Goal: Task Accomplishment & Management: Manage account settings

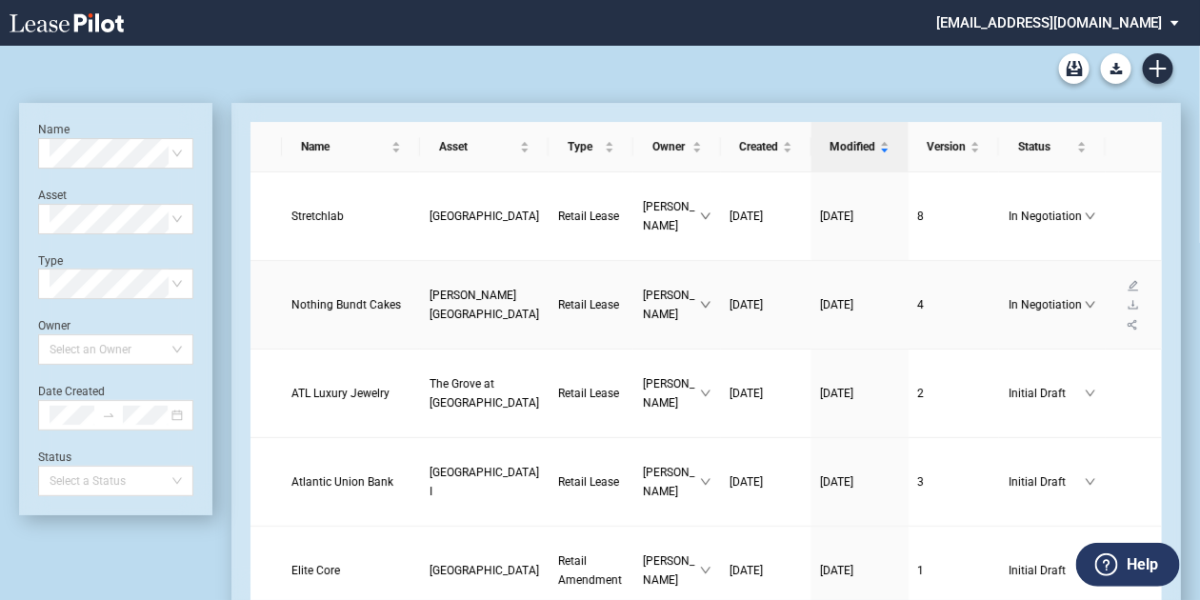
click at [309, 298] on span "Nothing Bundt Cakes" at bounding box center [346, 304] width 110 height 13
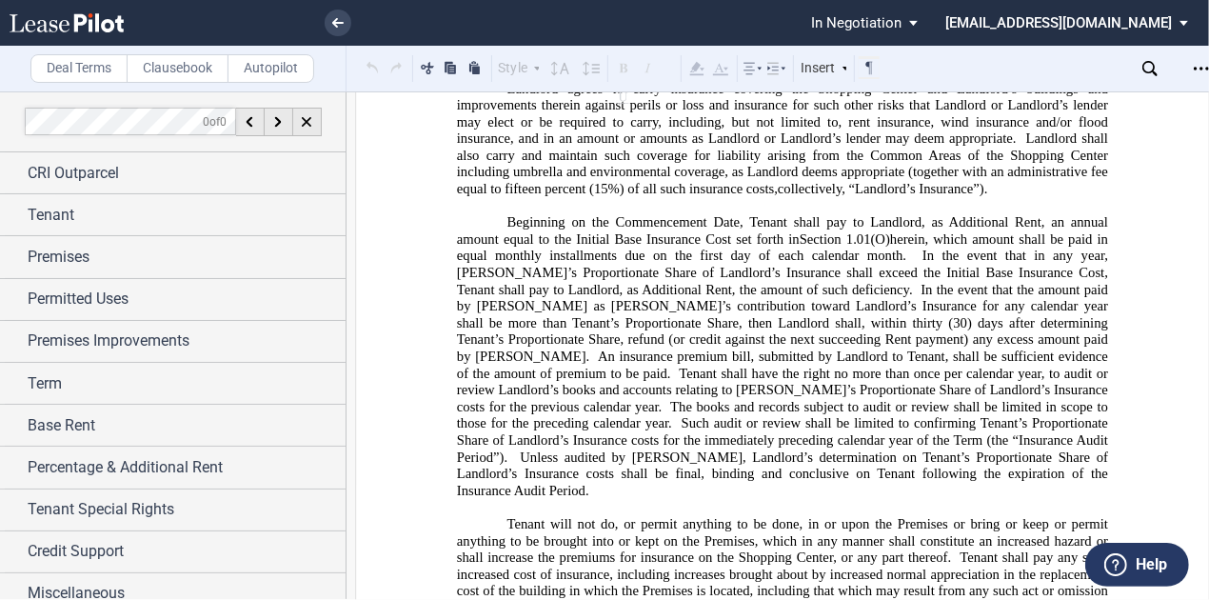
scroll to position [15769, 0]
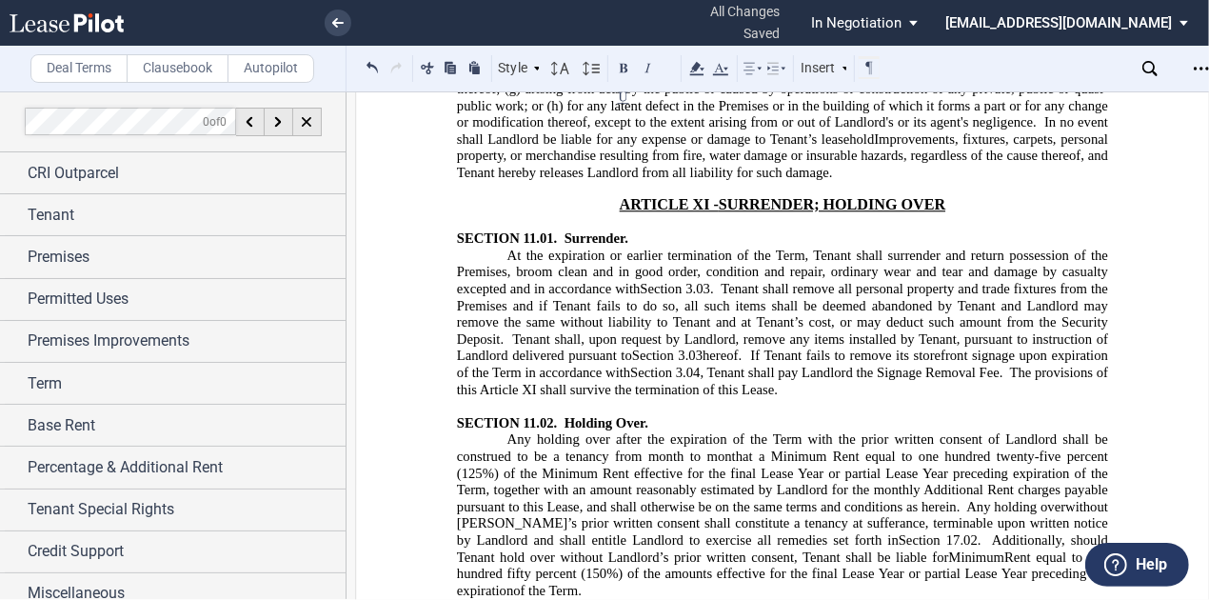
scroll to position [17902, 0]
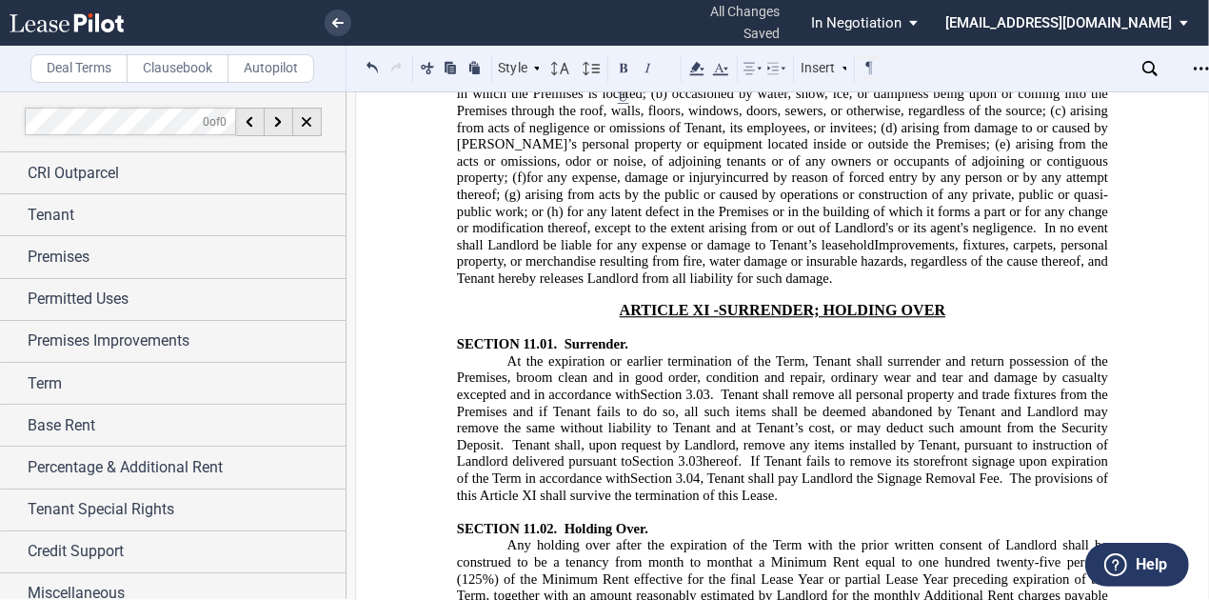
drag, startPoint x: 446, startPoint y: 139, endPoint x: 683, endPoint y: 149, distance: 237.3
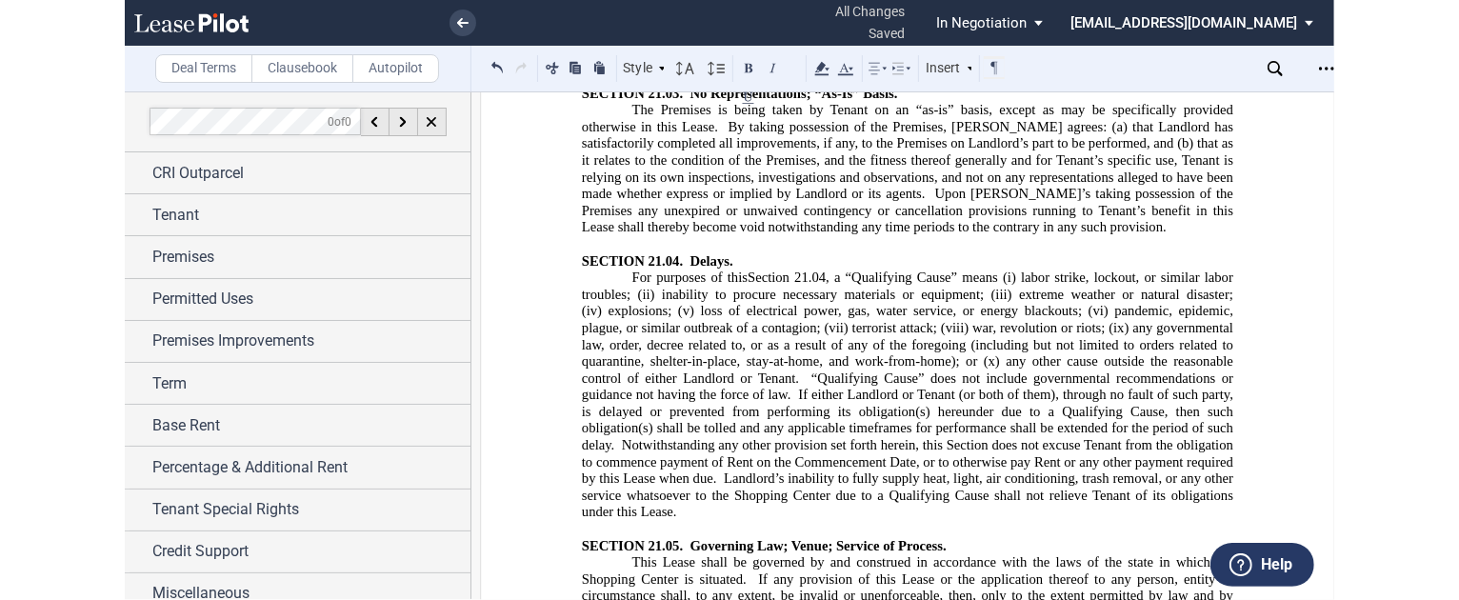
scroll to position [26662, 0]
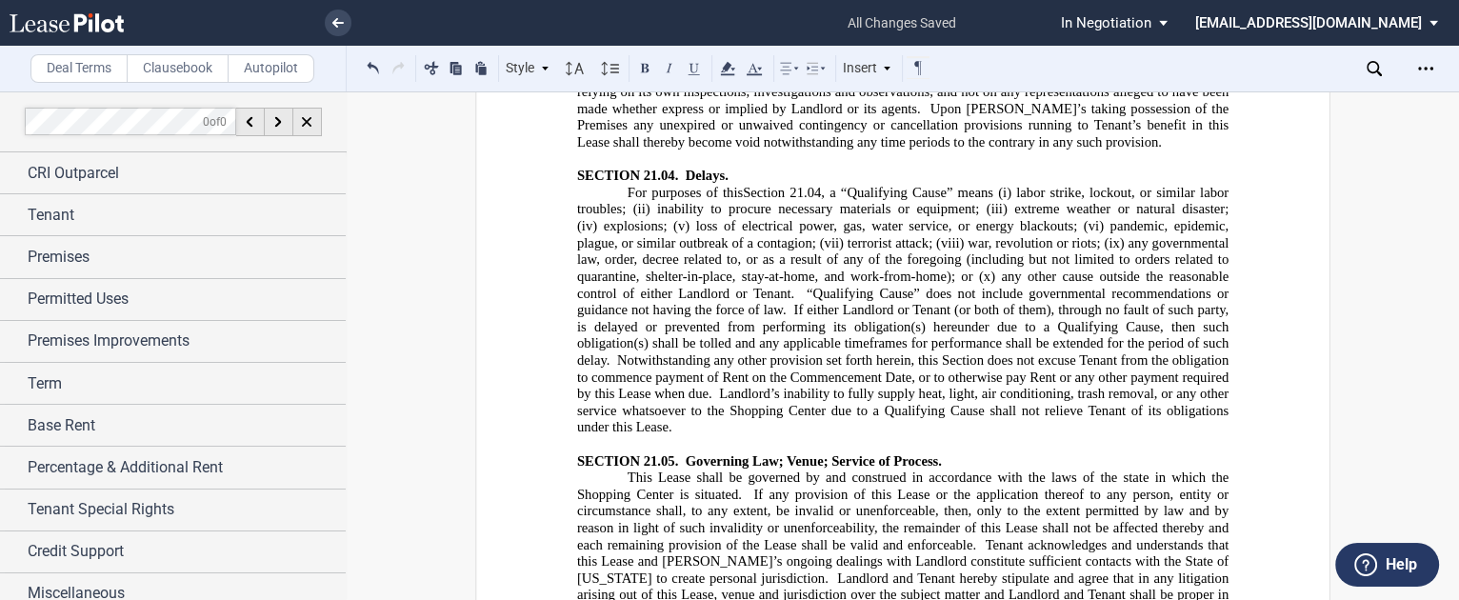
drag, startPoint x: 1196, startPoint y: 208, endPoint x: 1426, endPoint y: 254, distance: 235.1
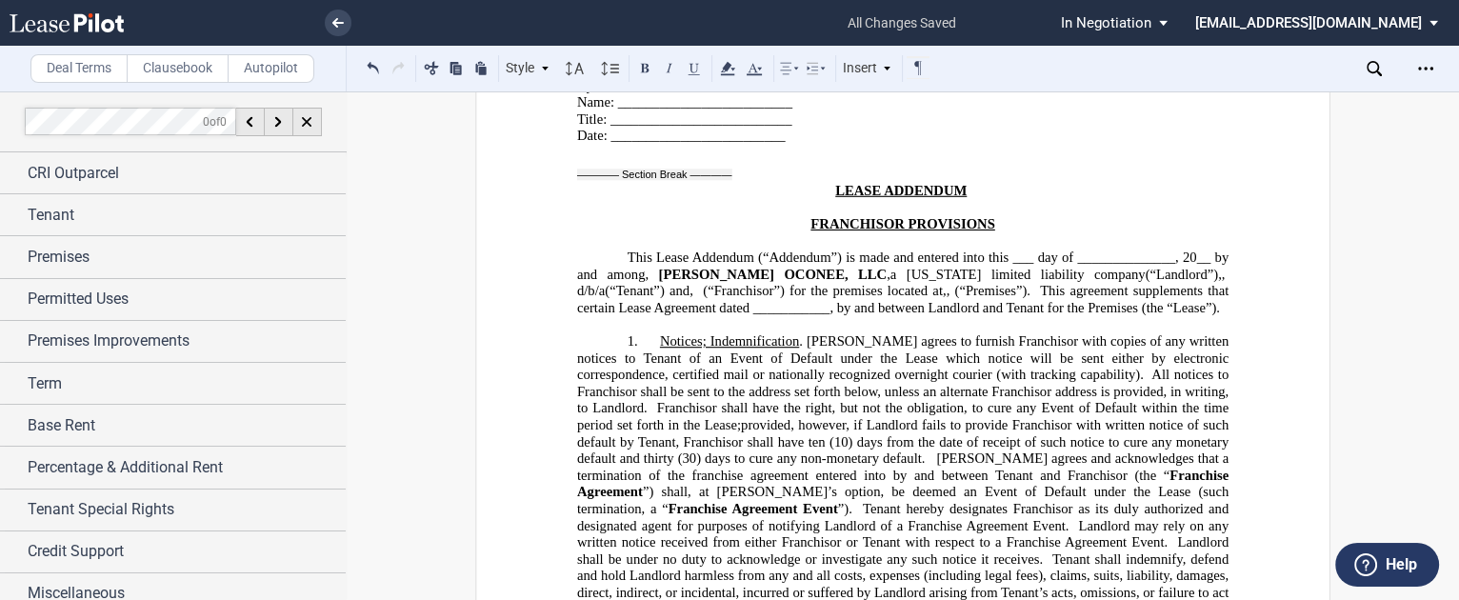
scroll to position [32745, 0]
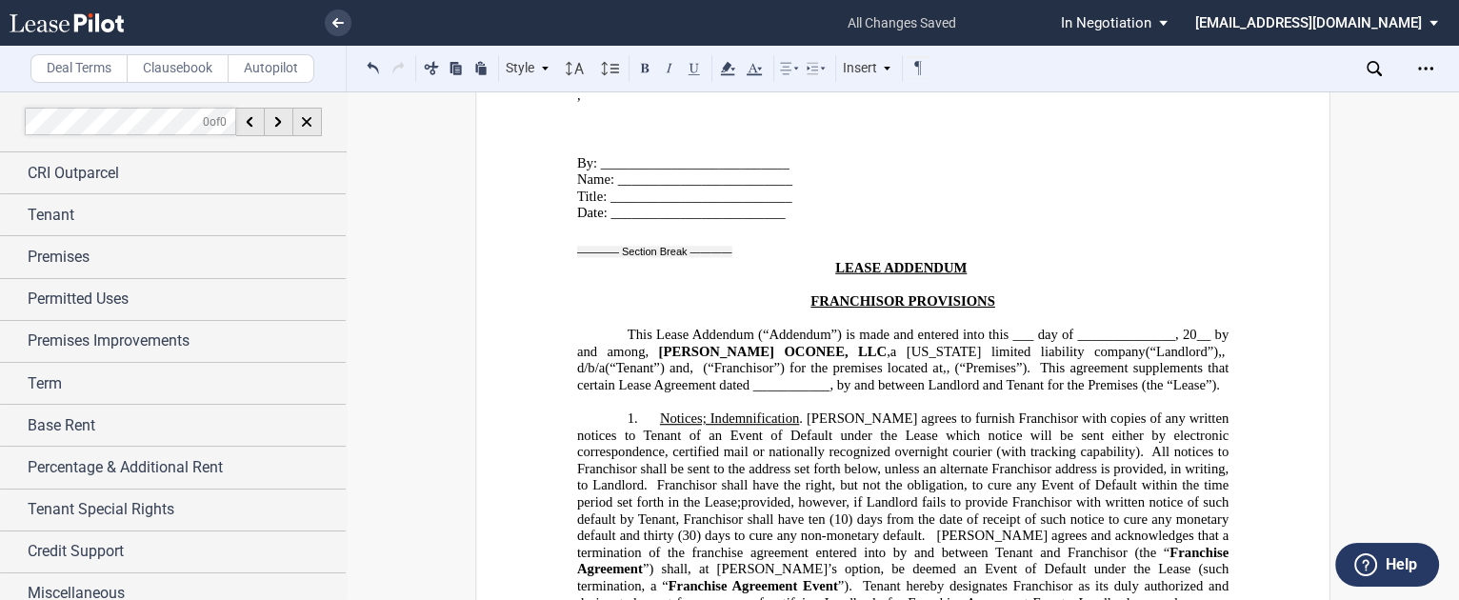
drag, startPoint x: 1078, startPoint y: 330, endPoint x: 768, endPoint y: 331, distance: 309.5
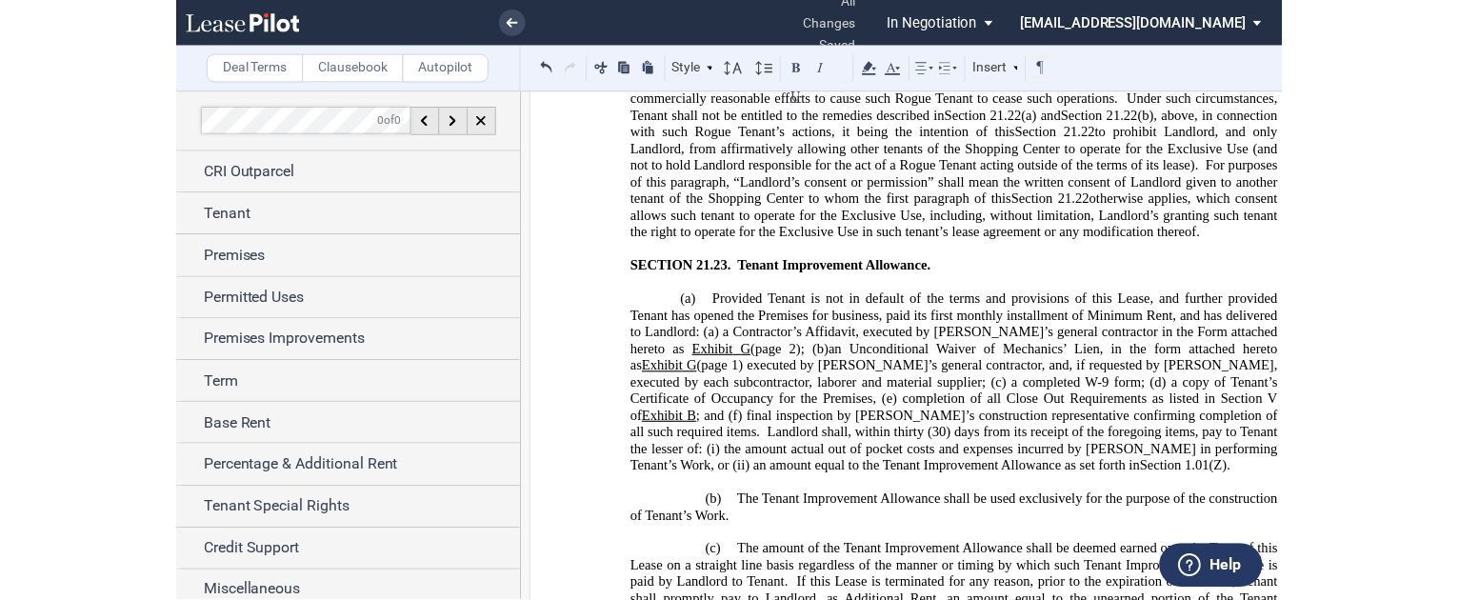
scroll to position [31374, 0]
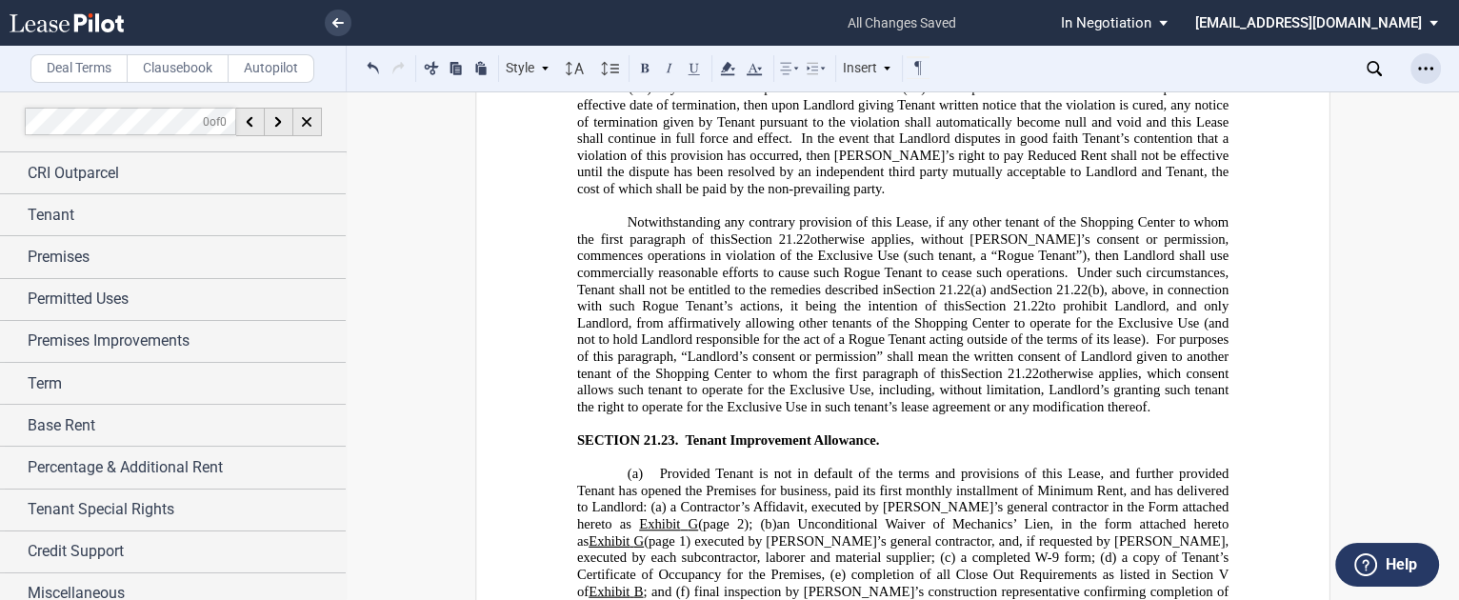
click at [1208, 58] on div "Open Lease options menu" at bounding box center [1425, 68] width 30 height 30
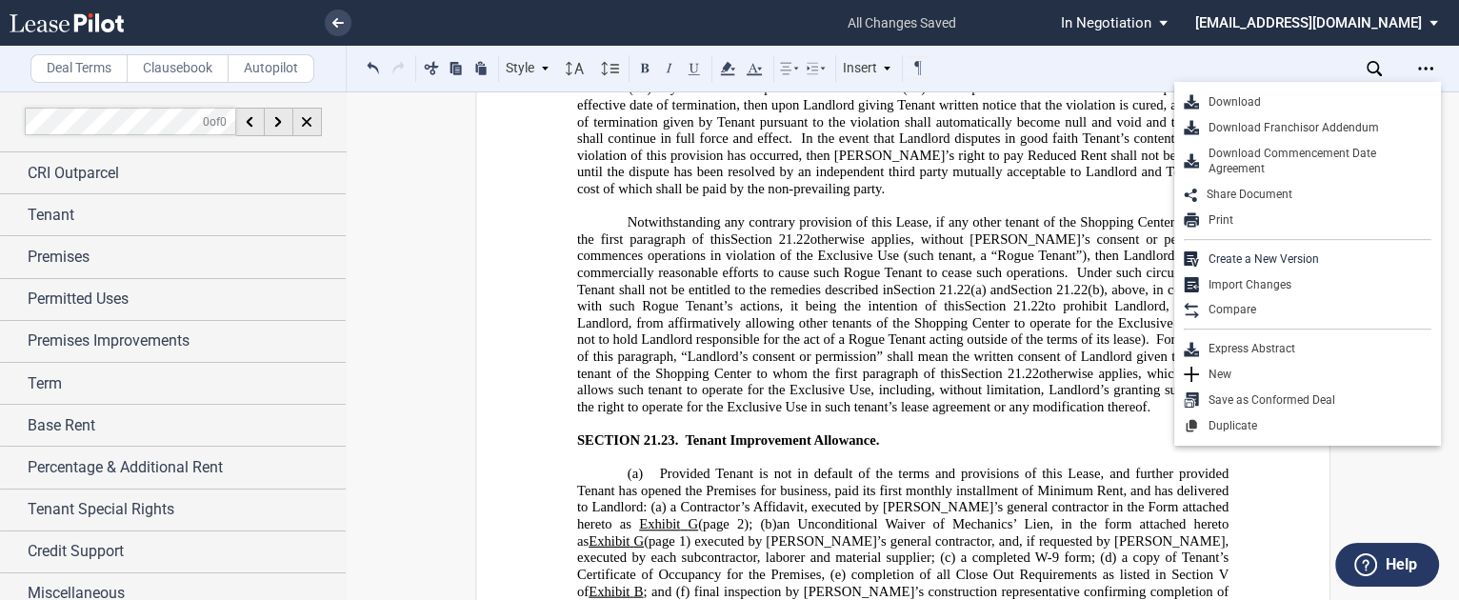
click at [1208, 123] on div "Download Franchisor Addendum" at bounding box center [1315, 128] width 232 height 16
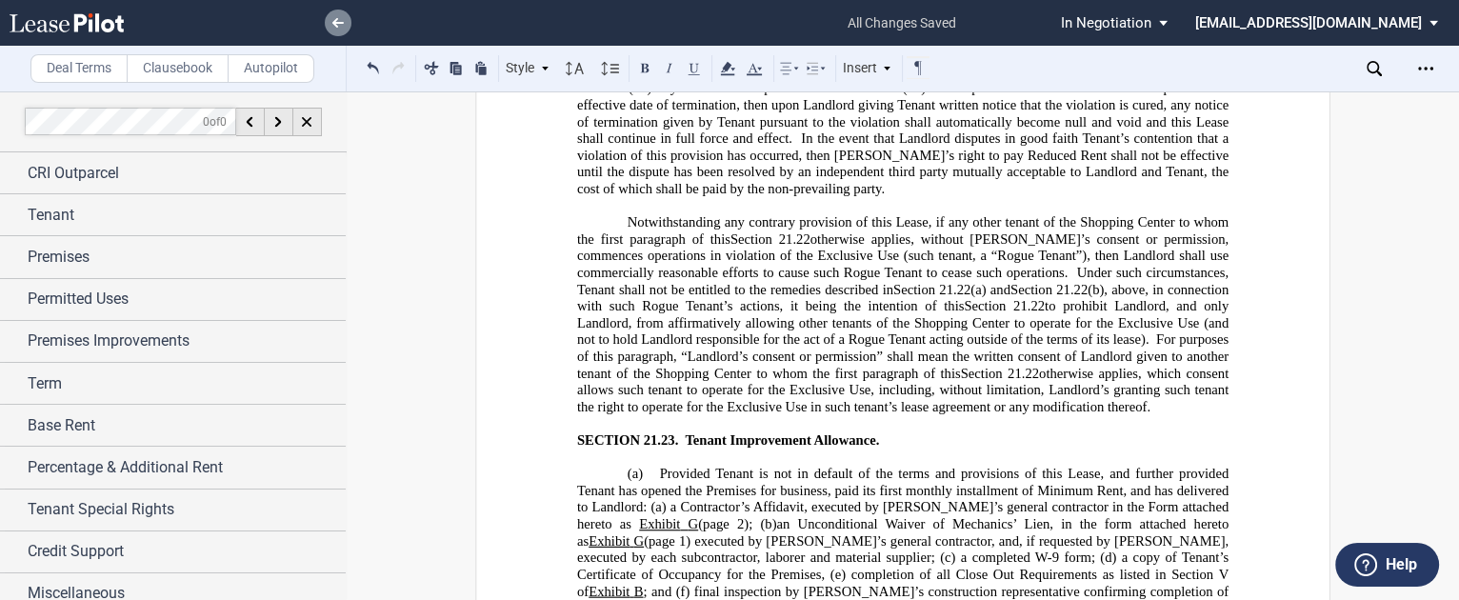
click at [339, 20] on icon at bounding box center [337, 23] width 11 height 10
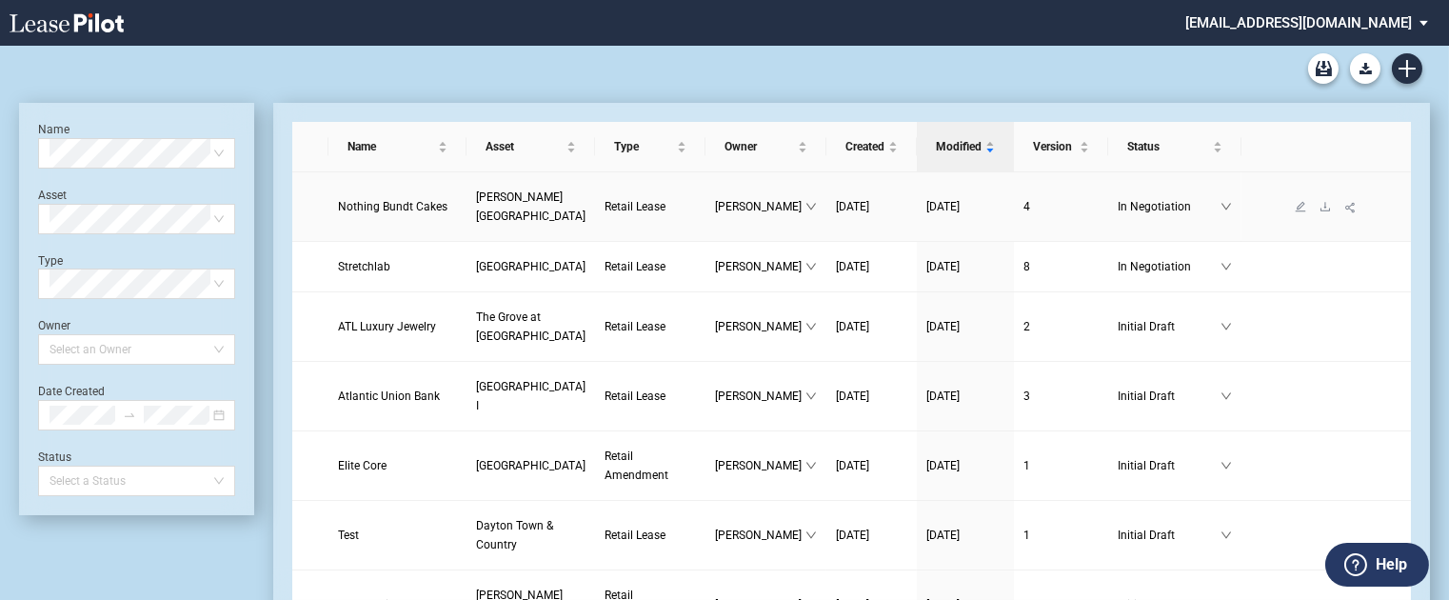
click at [1108, 182] on td "In Negotiation" at bounding box center [1174, 207] width 133 height 70
click at [349, 213] on span "Nothing Bundt Cakes" at bounding box center [393, 206] width 110 height 13
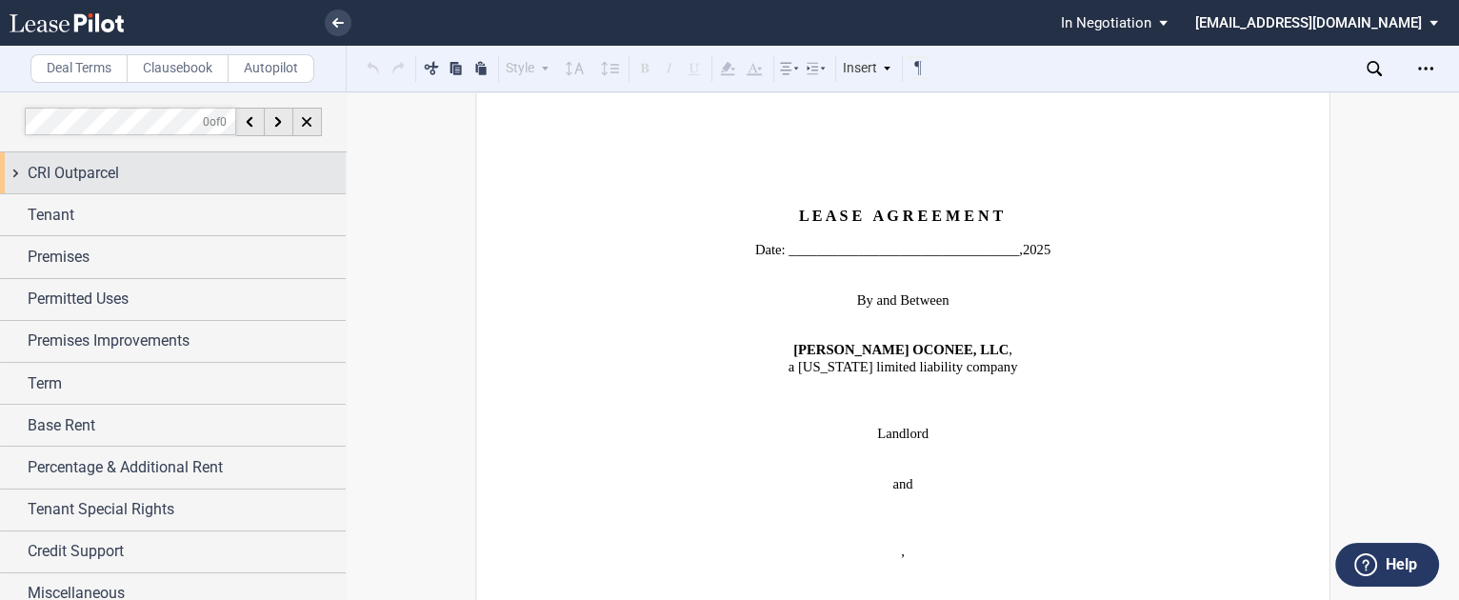
scroll to position [152, 0]
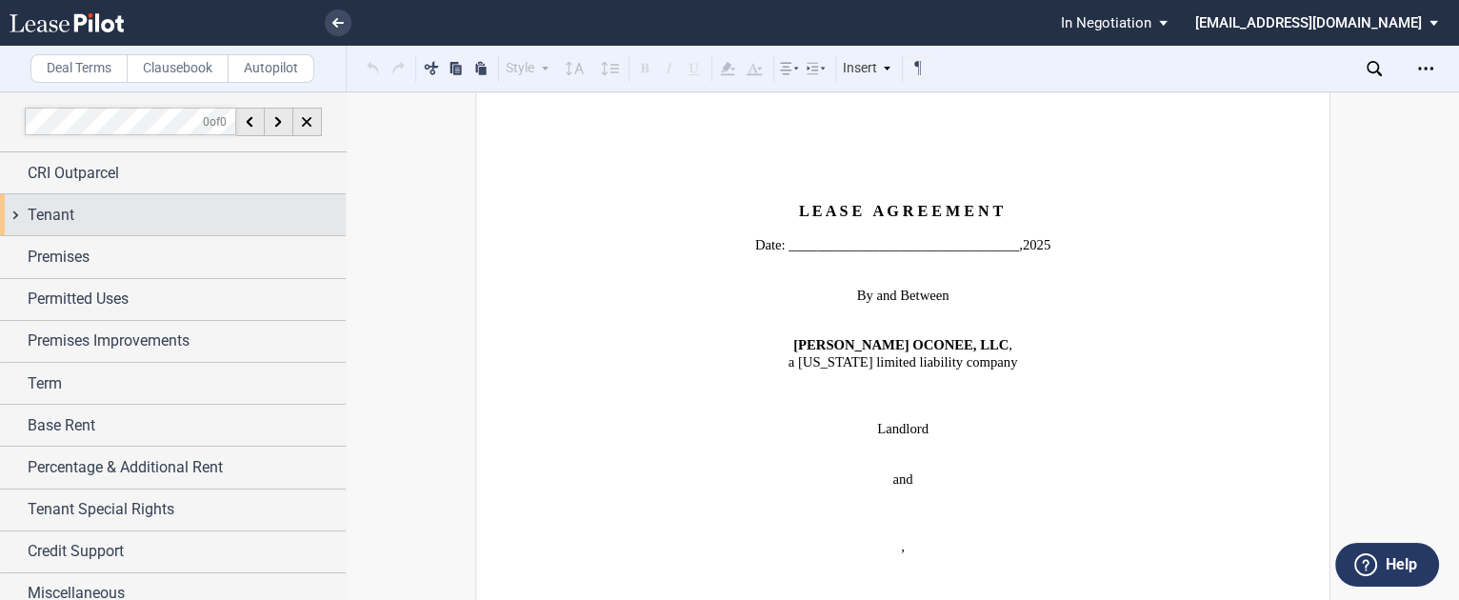
click at [203, 208] on div "Tenant" at bounding box center [187, 215] width 318 height 23
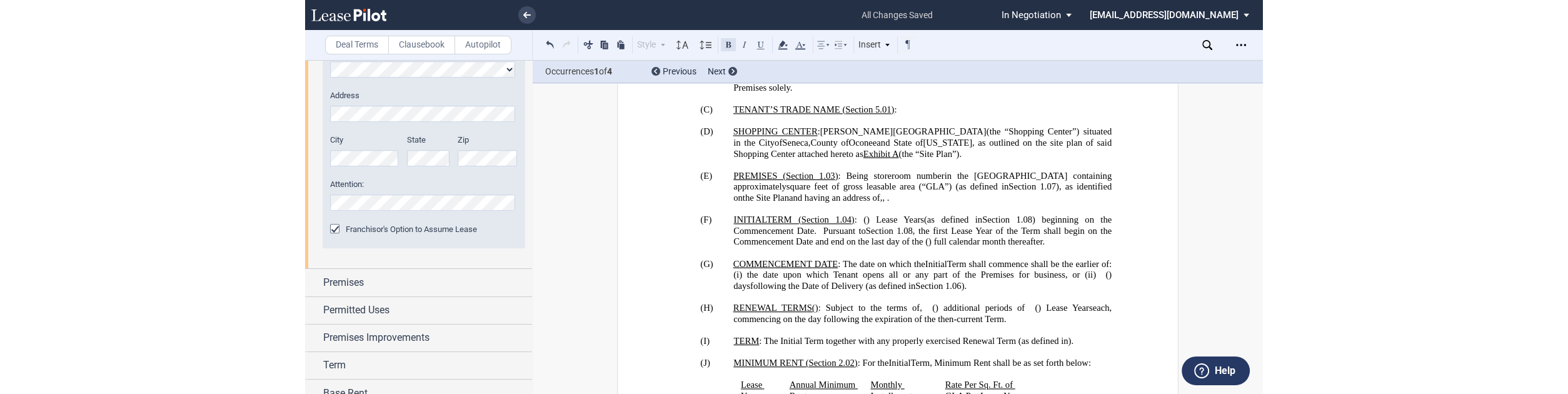
scroll to position [800, 0]
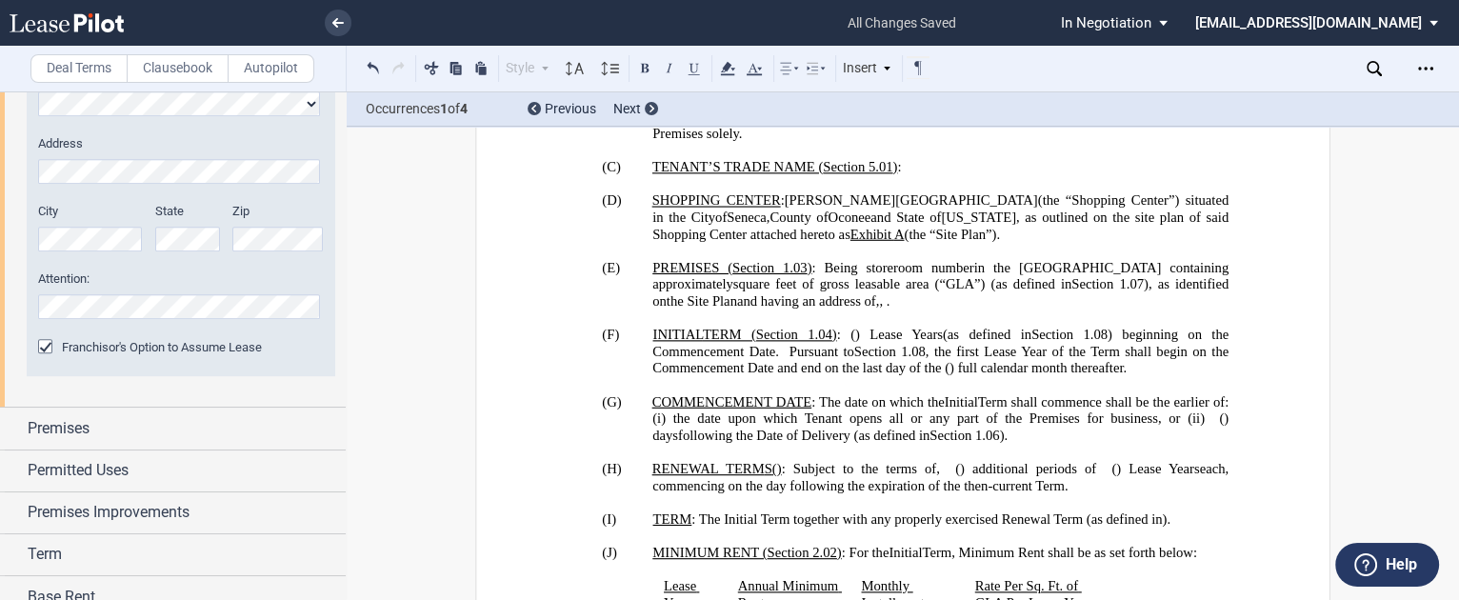
click at [1458, 63] on html ".bocls-1{fill:#26354a;fill-rule:evenodd} Loading... × all changes saved Pending…" at bounding box center [729, 300] width 1459 height 600
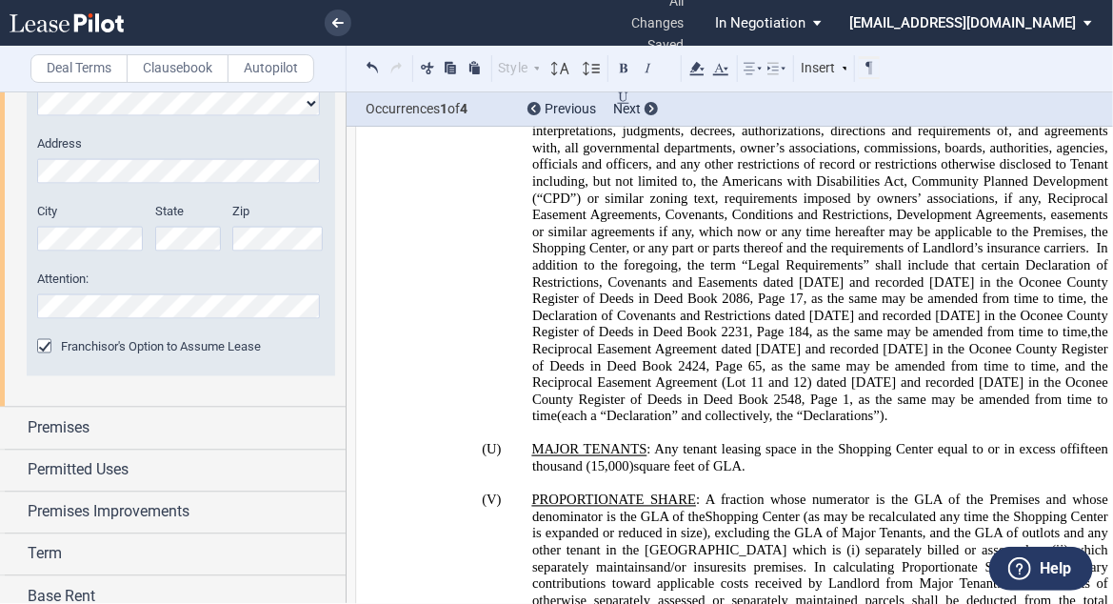
scroll to position [2986, 0]
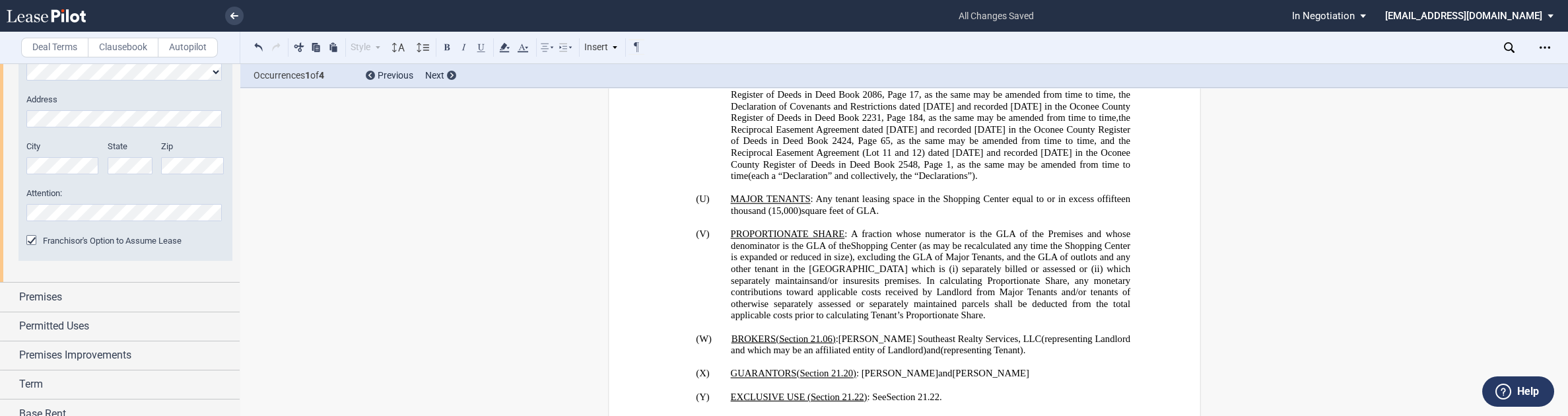
drag, startPoint x: 1564, startPoint y: 87, endPoint x: 1565, endPoint y: 107, distance: 20.0
click at [1011, 107] on div "Deal Terms Clausebook Autopilot Style Normal 8pt 9pt 10pt 10.5pt 11pt 12pt 14pt…" at bounding box center [784, 239] width 1568 height 352
click at [1011, 78] on div "Occurrences 1 of 4 Previous Next" at bounding box center [904, 76] width 1328 height 24
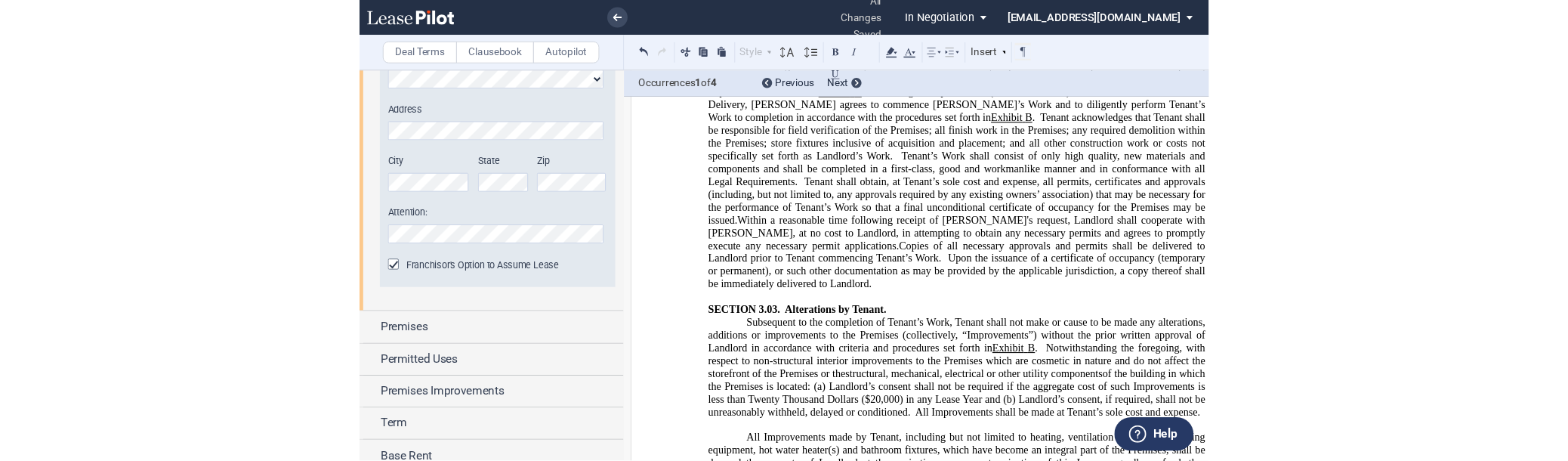
scroll to position [5150, 0]
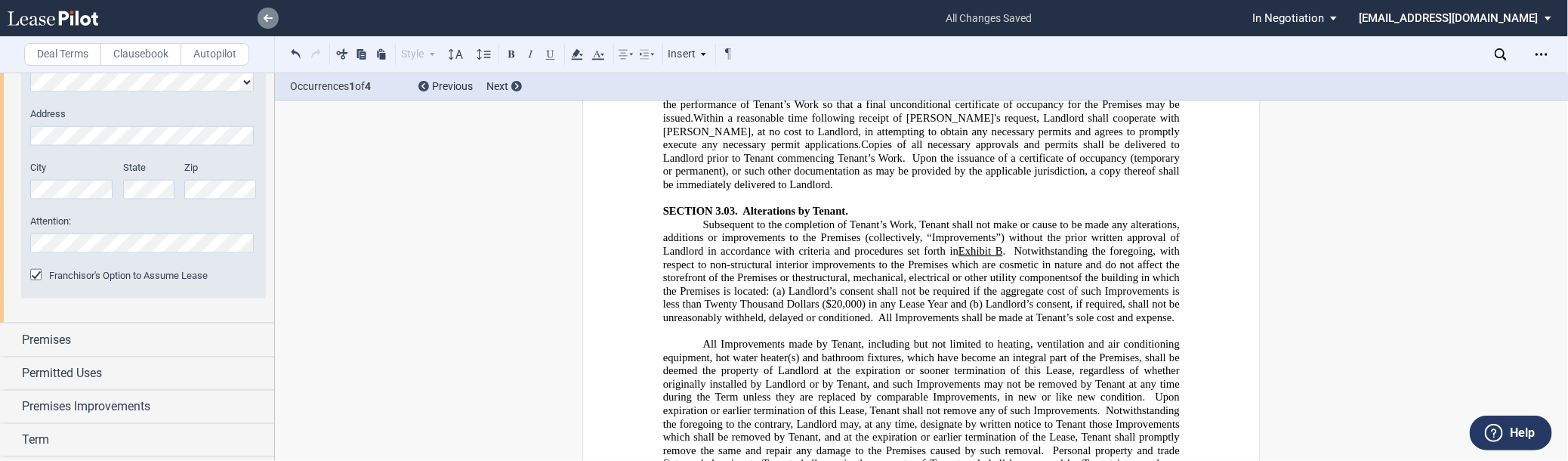
click at [274, 15] on link at bounding box center [268, 18] width 21 height 21
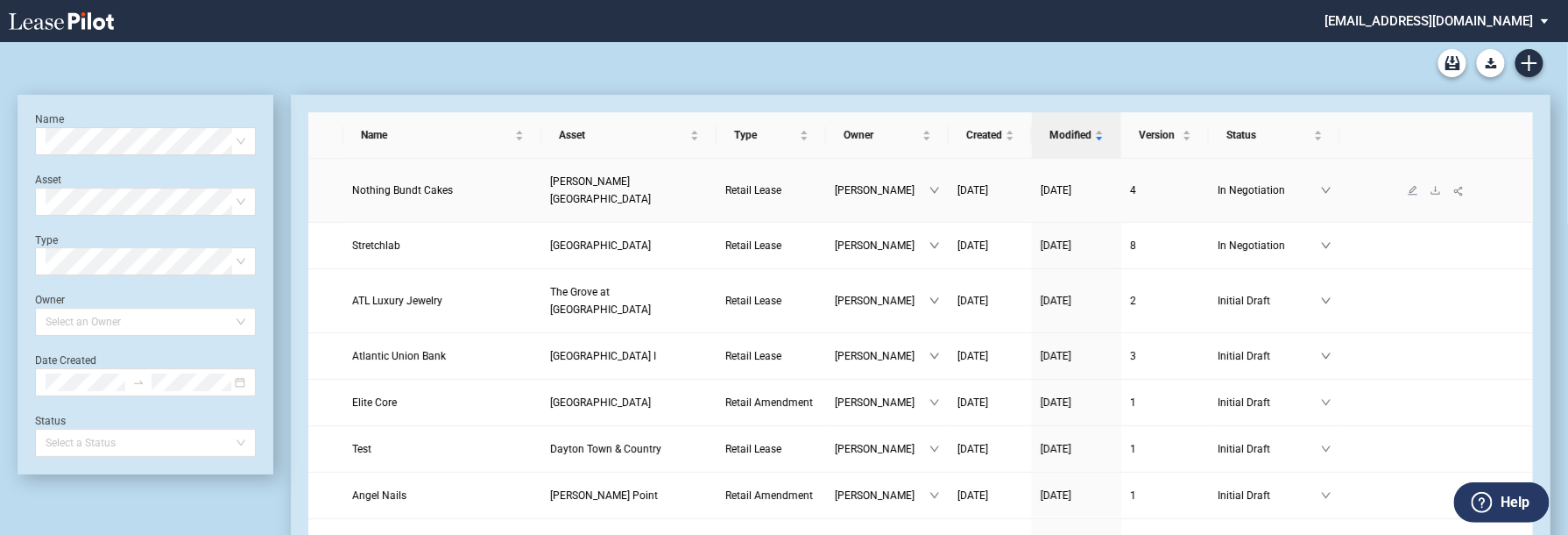
click at [418, 184] on span "Nothing Bundt Cakes" at bounding box center [403, 190] width 101 height 12
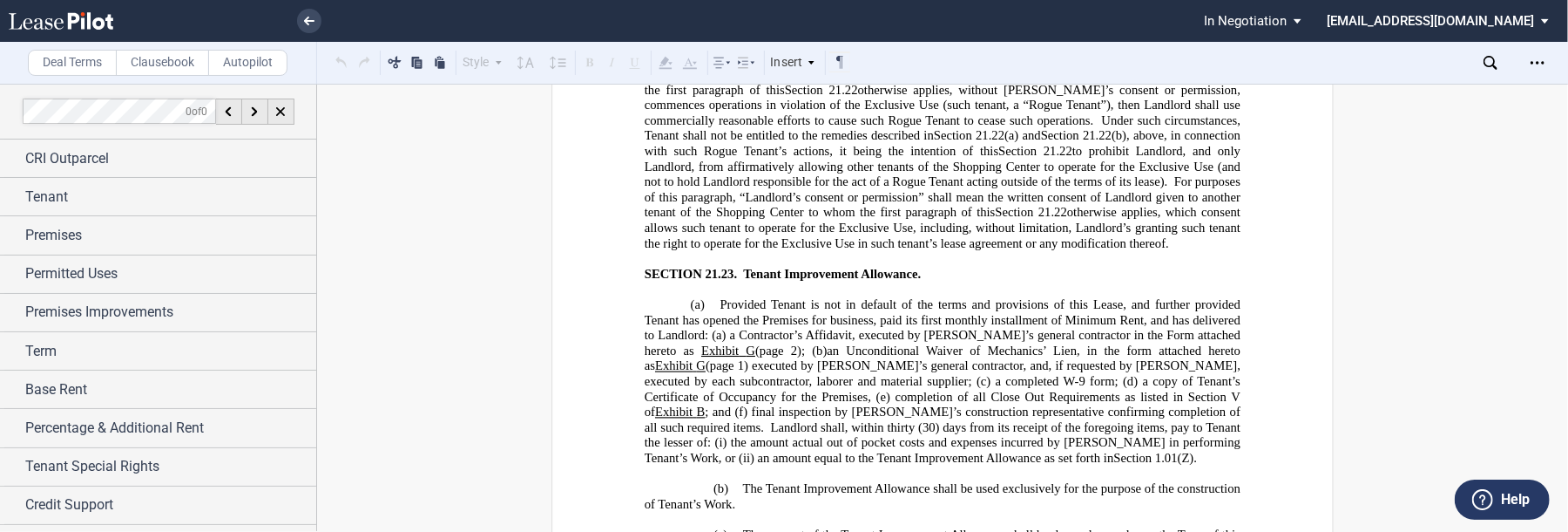
scroll to position [29106, 0]
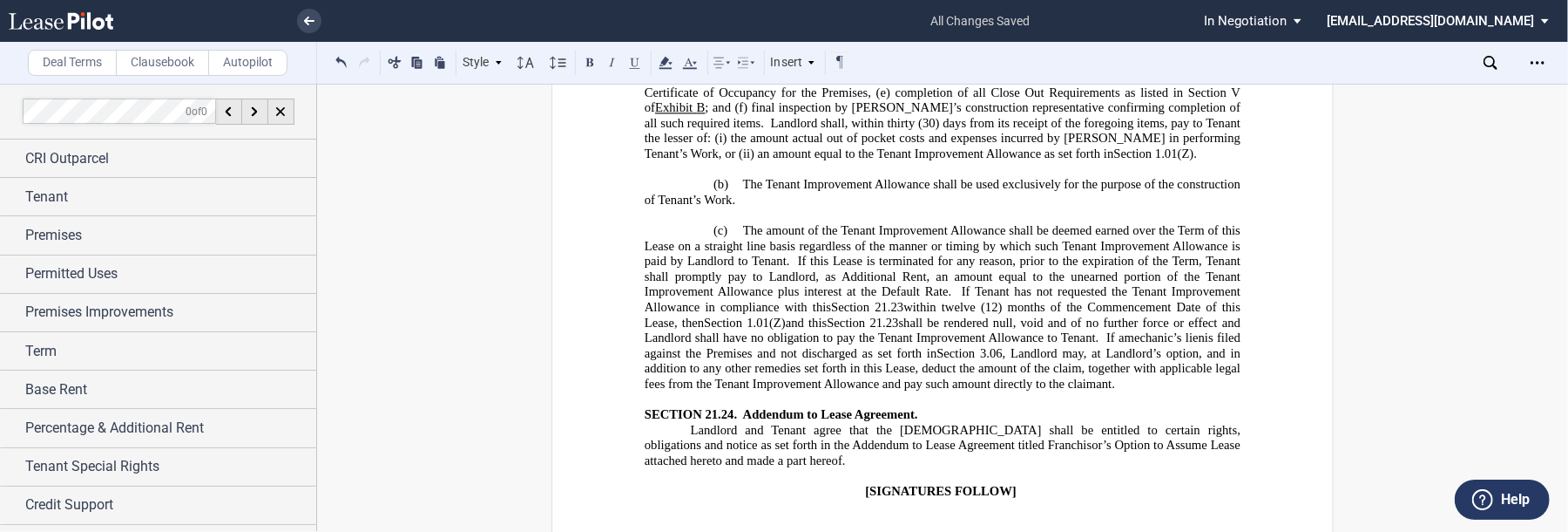
scroll to position [29176, 0]
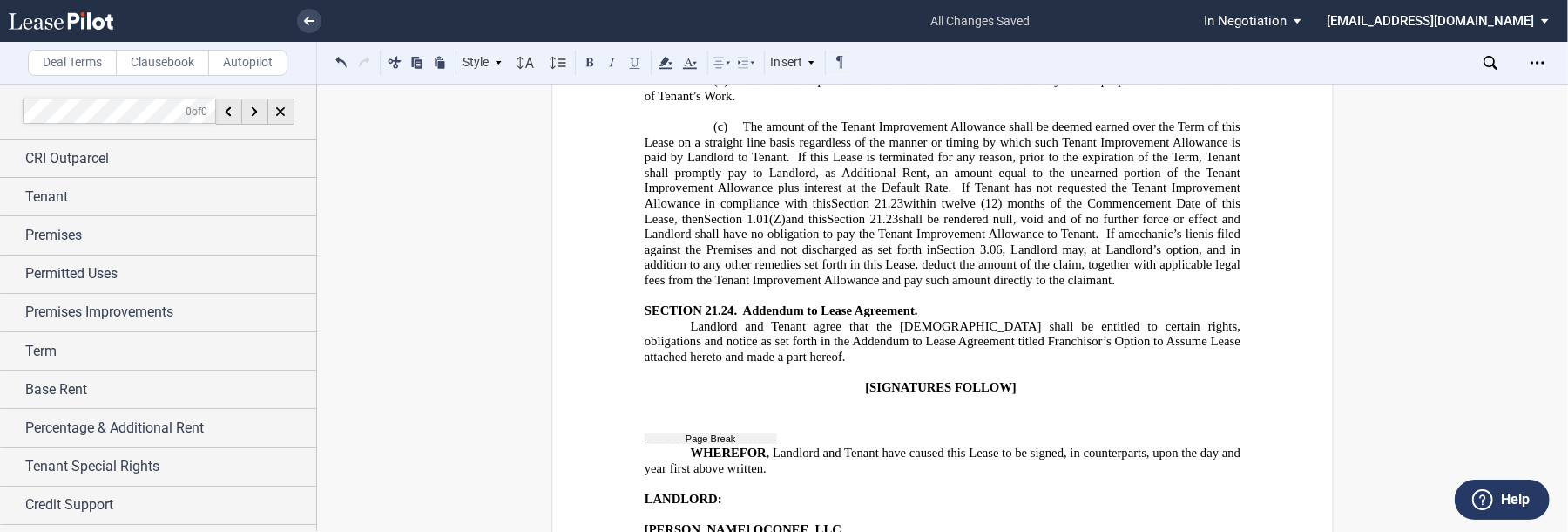
scroll to position [29454, 0]
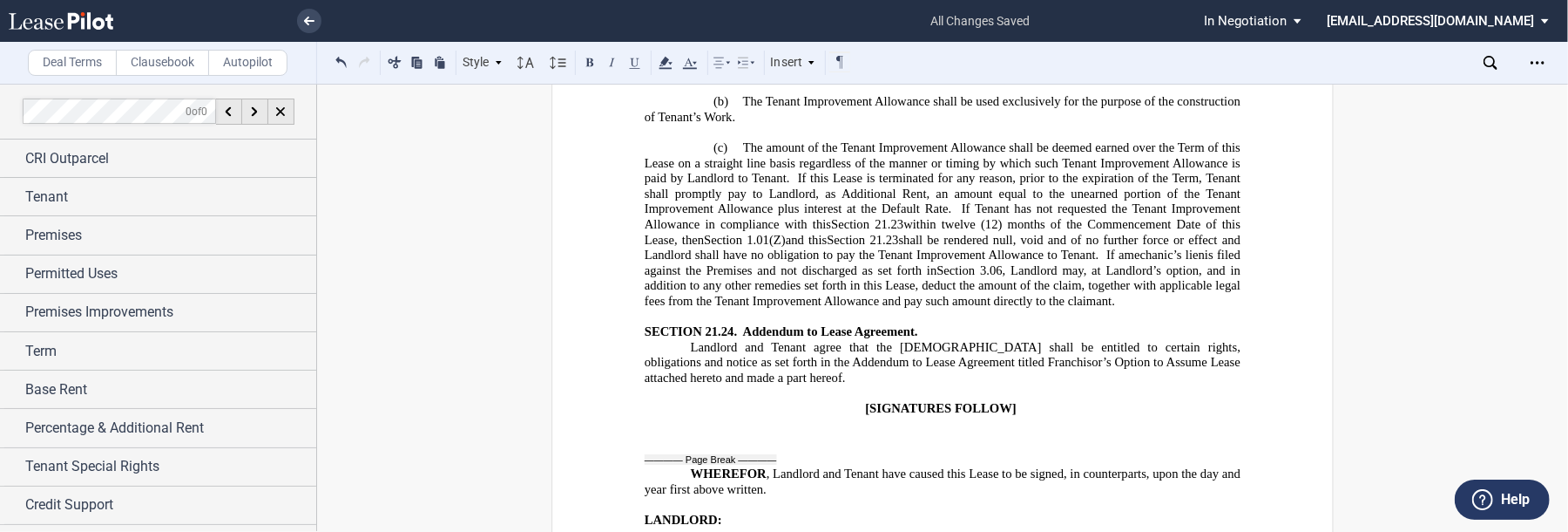
scroll to position [29315, 0]
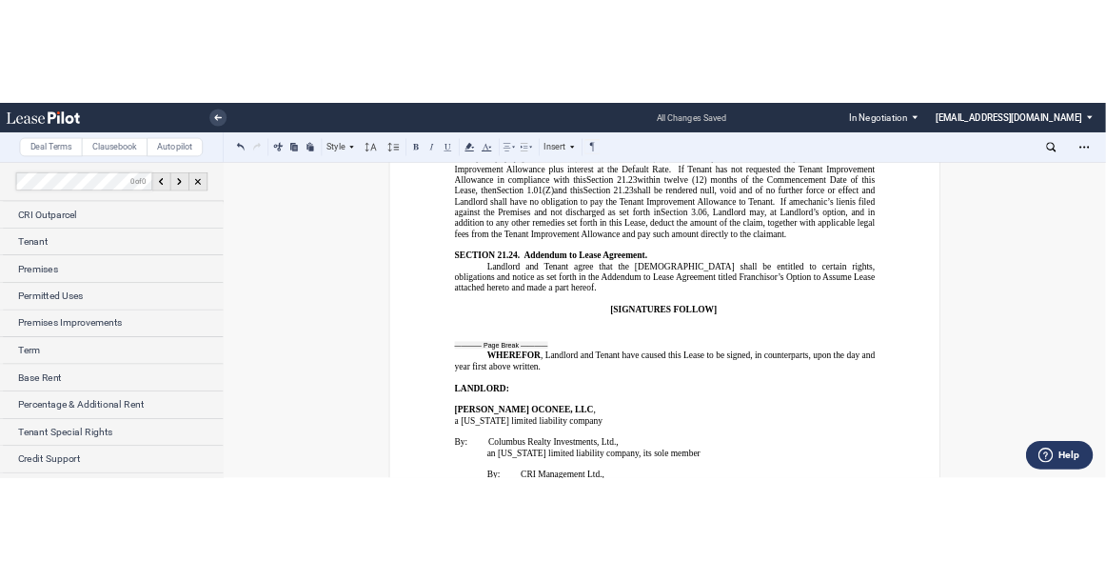
scroll to position [32244, 0]
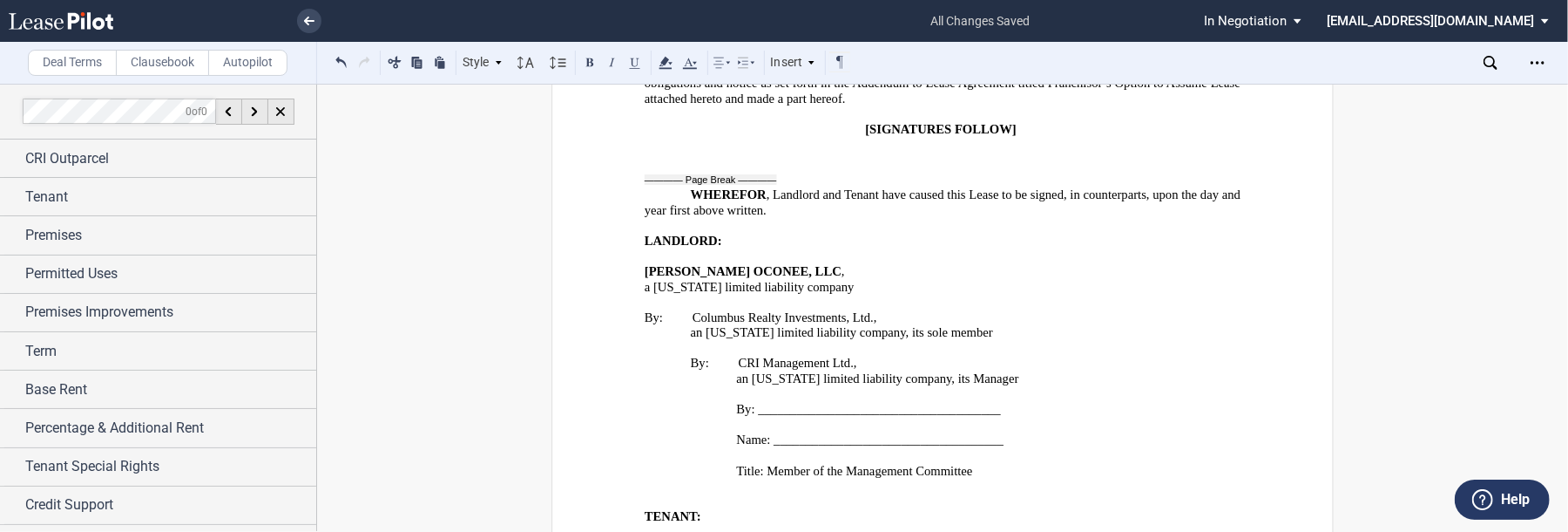
drag, startPoint x: 897, startPoint y: 279, endPoint x: 918, endPoint y: 279, distance: 21.0
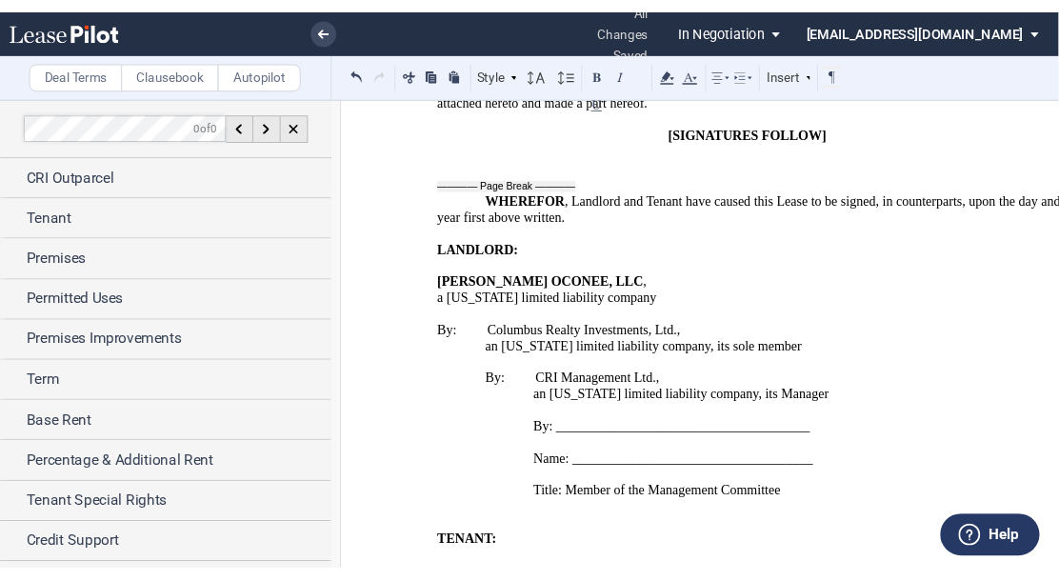
scroll to position [32396, 0]
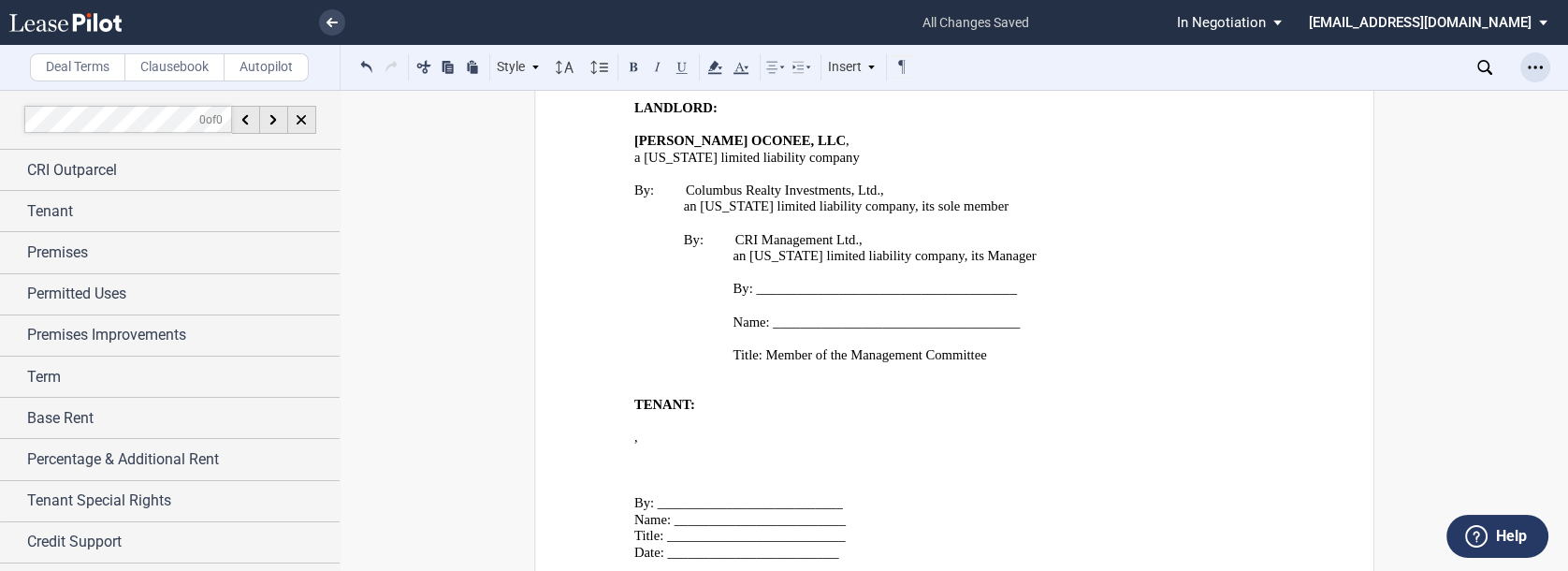
click at [1526, 59] on div "Open Lease options menu" at bounding box center [1535, 67] width 29 height 29
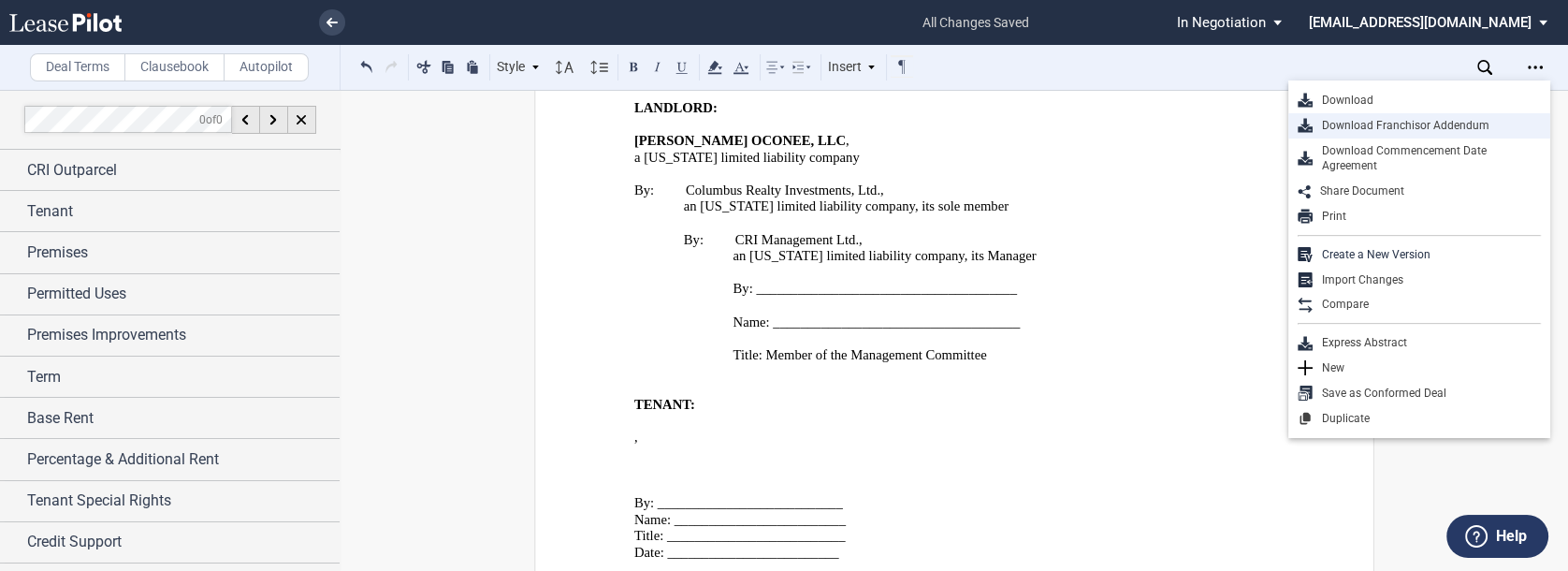
click at [1438, 114] on div "Download Download Franchisor Addendum Download Commencement Date Agreement" at bounding box center [1419, 134] width 262 height 90
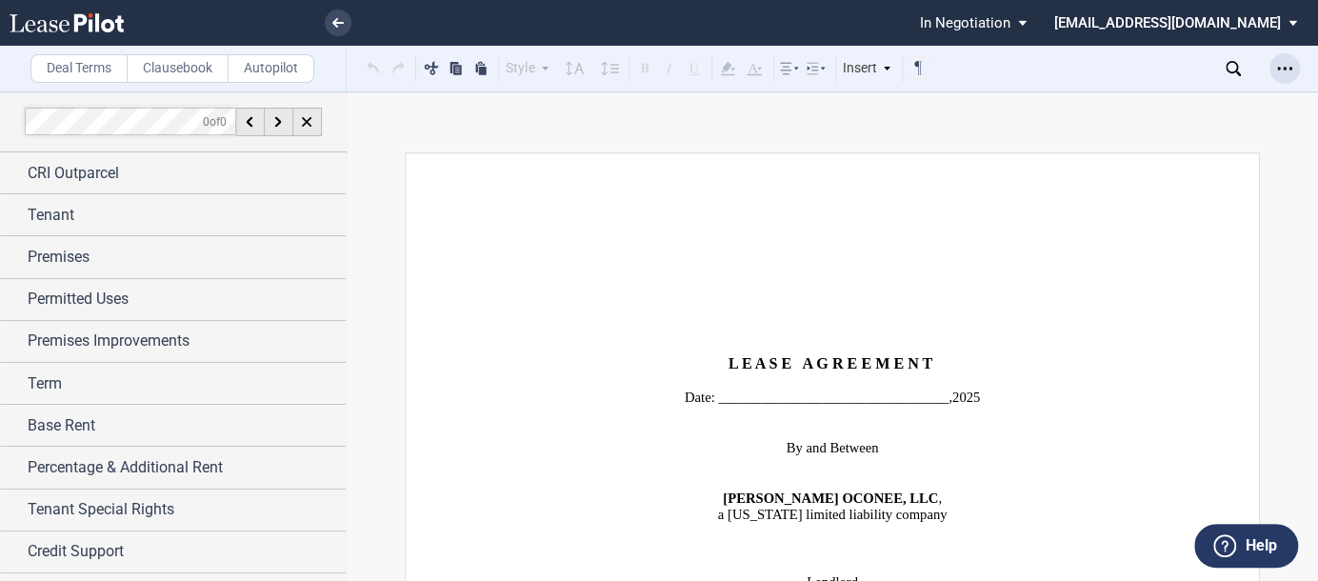
click at [1058, 70] on icon "Open Lease options menu" at bounding box center [1284, 68] width 15 height 15
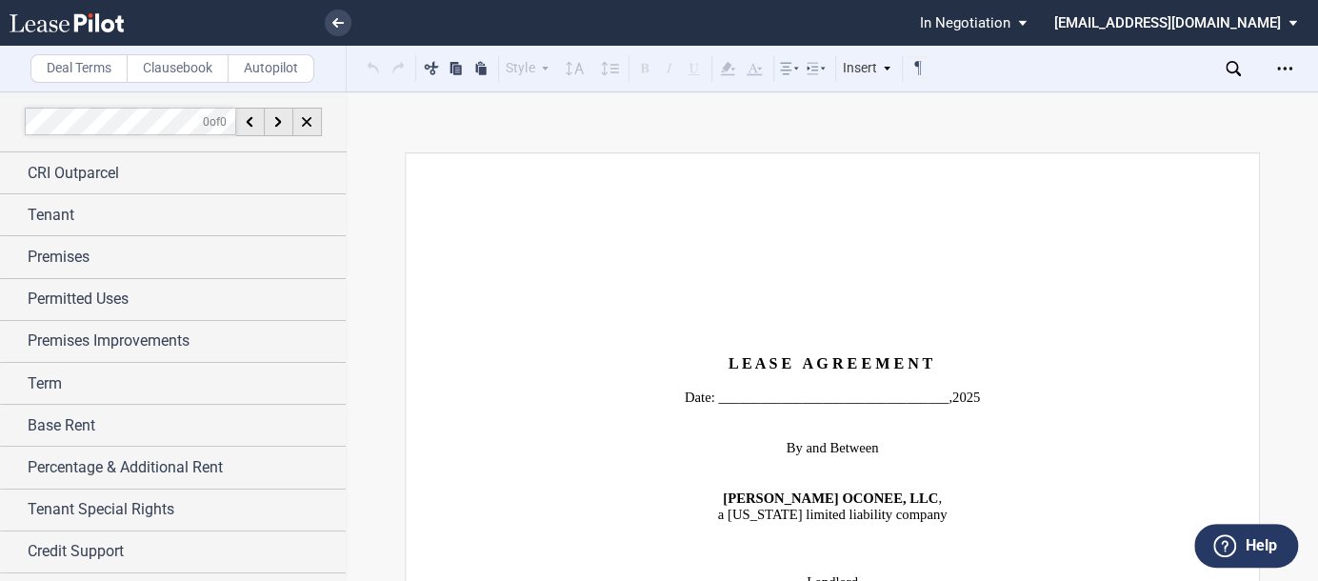
click at [1058, 68] on use at bounding box center [1232, 68] width 15 height 15
